Goal: Answer question/provide support

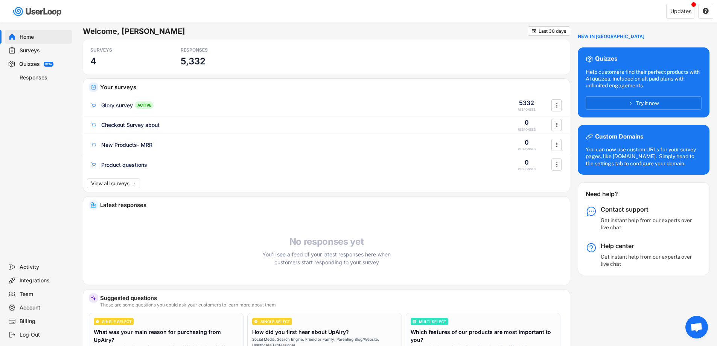
click at [50, 207] on div "Home Surveys Quizzes BETA Responses" at bounding box center [37, 142] width 75 height 238
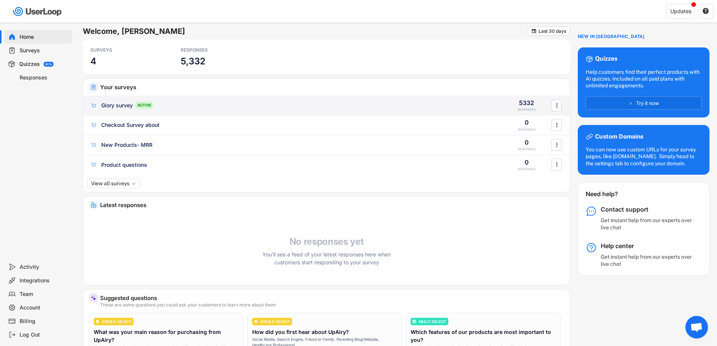
click at [122, 107] on div "Glory survey" at bounding box center [117, 106] width 32 height 8
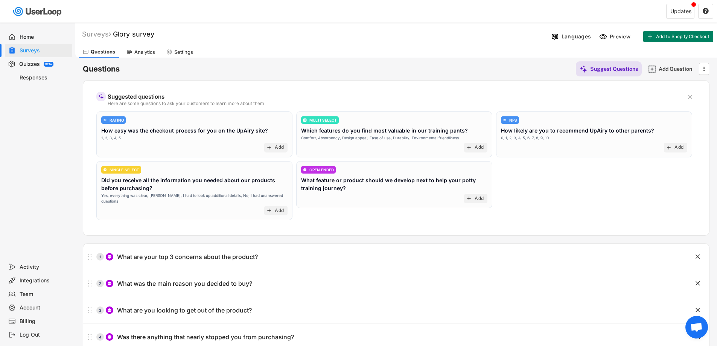
click at [131, 50] on icon at bounding box center [130, 52] width 6 height 6
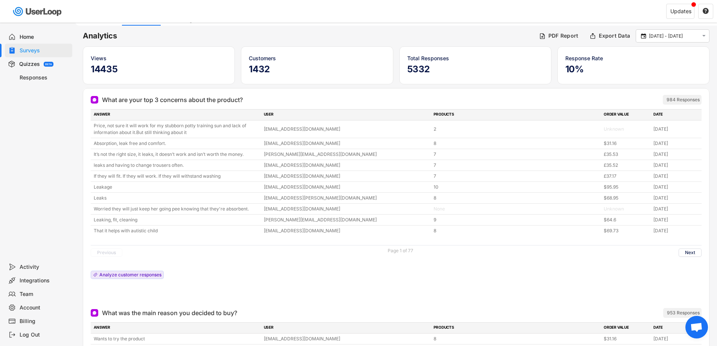
scroll to position [38, 0]
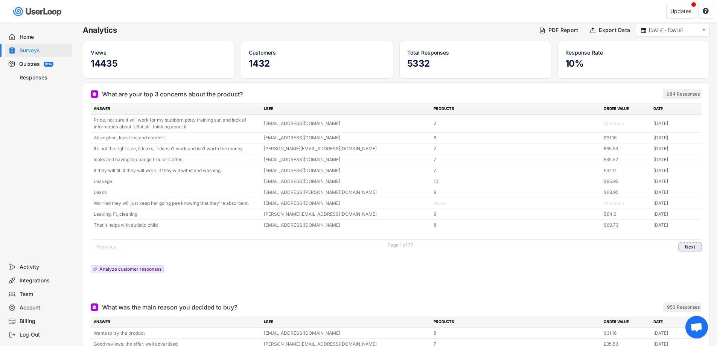
click at [683, 247] on button "Next" at bounding box center [690, 247] width 23 height 8
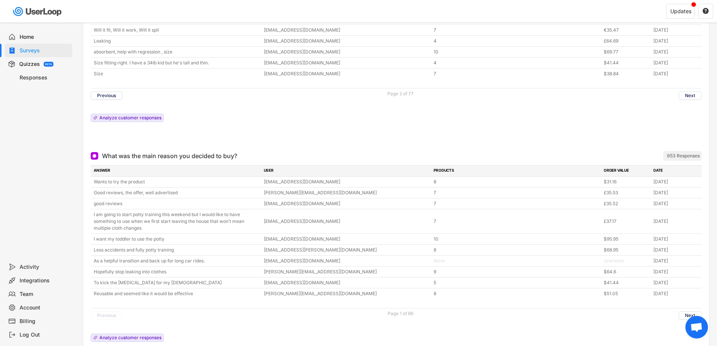
scroll to position [188, 0]
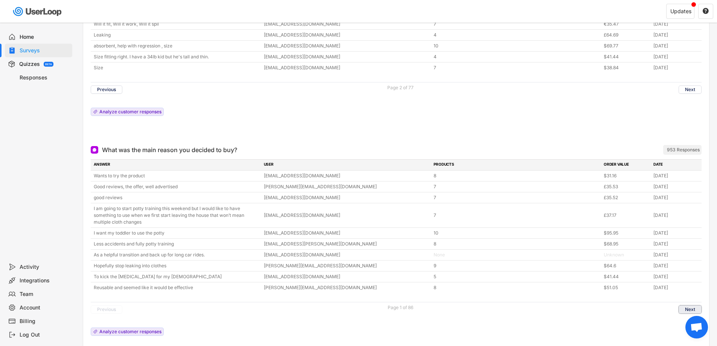
click at [683, 310] on button "Next" at bounding box center [690, 309] width 23 height 8
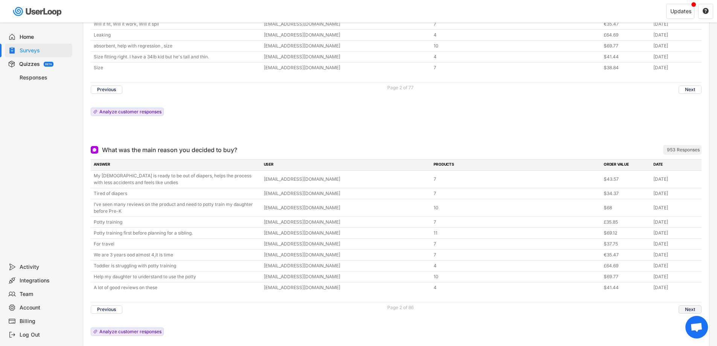
click at [686, 307] on button "Next" at bounding box center [690, 309] width 23 height 8
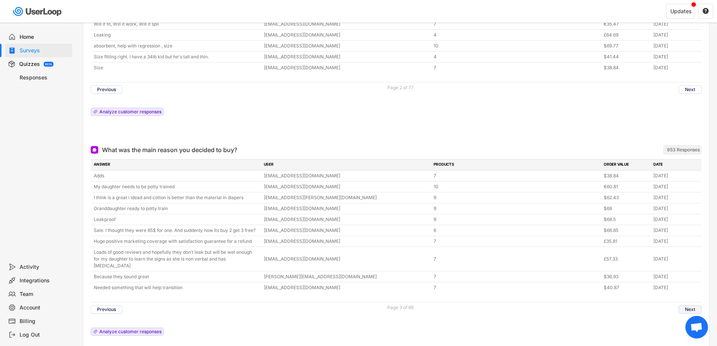
click at [688, 305] on button "Next" at bounding box center [690, 309] width 23 height 8
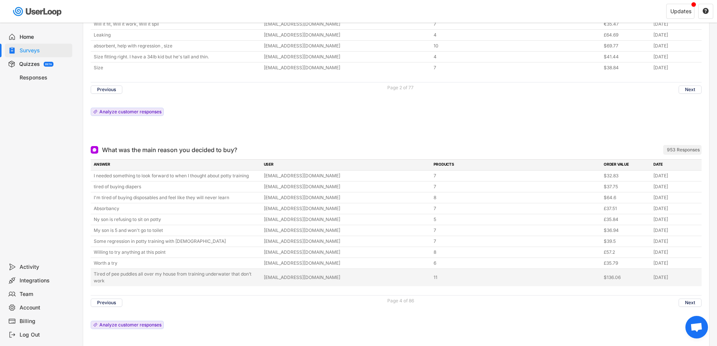
scroll to position [226, 0]
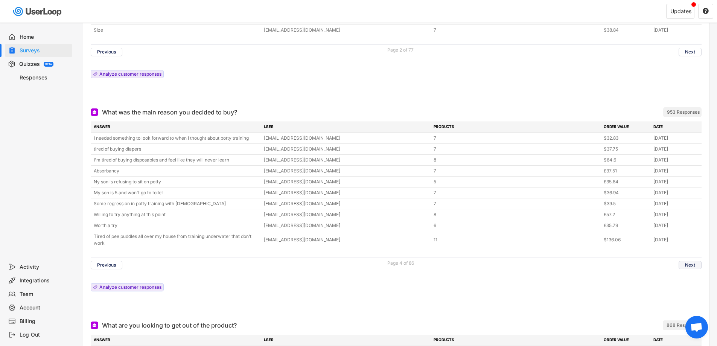
click at [694, 264] on button "Next" at bounding box center [690, 265] width 23 height 8
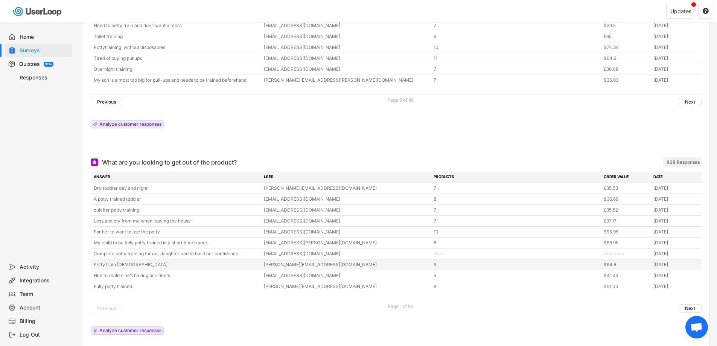
scroll to position [414, 0]
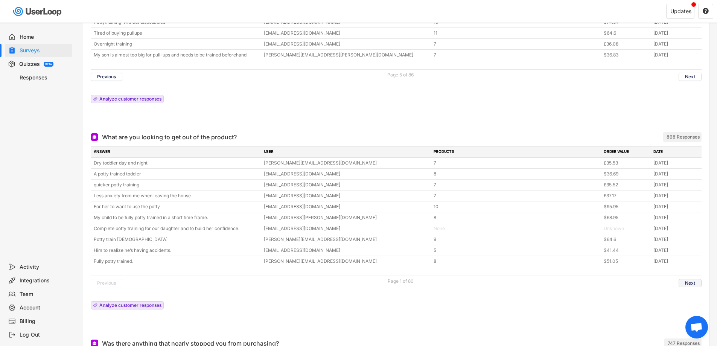
click at [687, 284] on button "Next" at bounding box center [690, 283] width 23 height 8
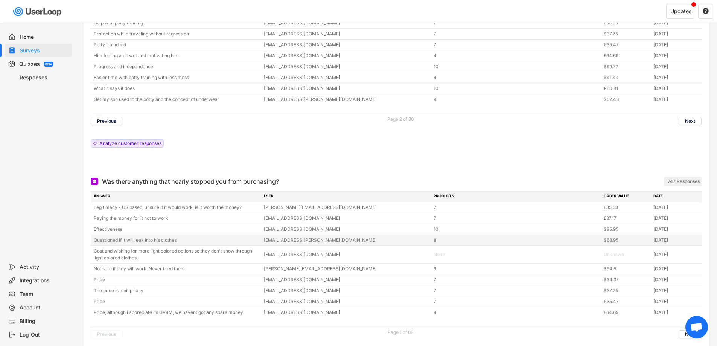
scroll to position [603, 0]
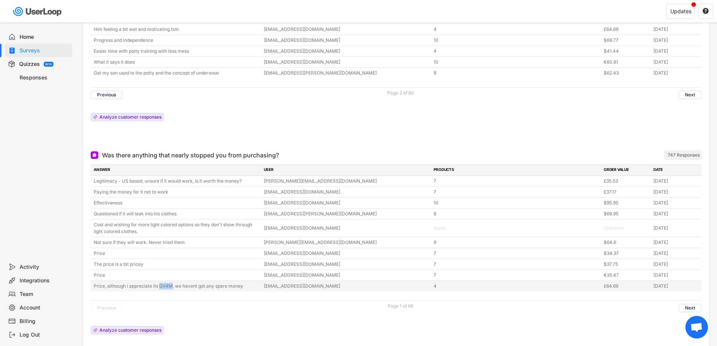
copy div "GV4M"
drag, startPoint x: 160, startPoint y: 285, endPoint x: 177, endPoint y: 308, distance: 28.5
click at [177, 308] on div "ANSWER USER PRODUCTS ORDER VALUE DATE Legitimacy - US based, unsure if it would…" at bounding box center [396, 252] width 611 height 174
click at [177, 308] on div "Previous Page 1 of 68 Next" at bounding box center [396, 307] width 611 height 15
click at [686, 305] on button "Next" at bounding box center [690, 308] width 23 height 8
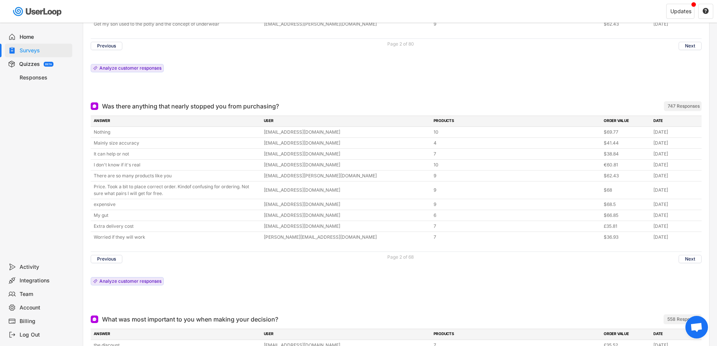
scroll to position [678, 0]
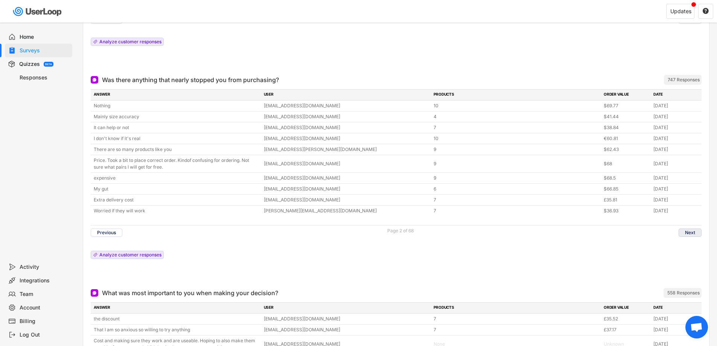
click at [692, 232] on button "Next" at bounding box center [690, 233] width 23 height 8
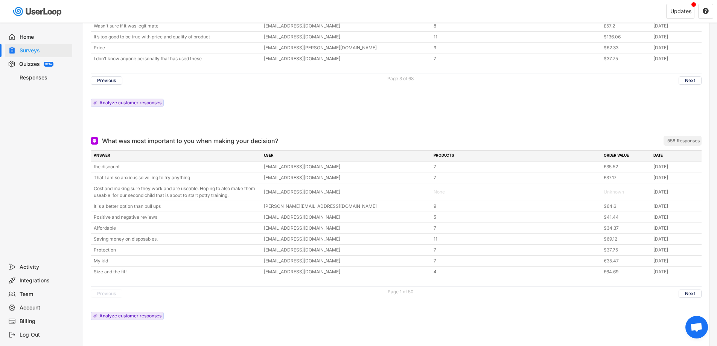
scroll to position [828, 0]
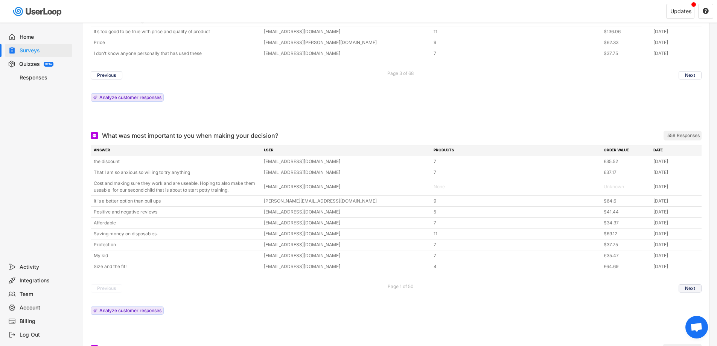
click at [695, 288] on button "Next" at bounding box center [690, 288] width 23 height 8
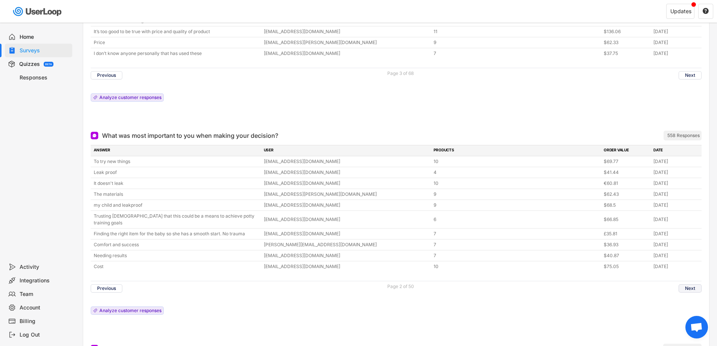
click at [688, 284] on button "Next" at bounding box center [690, 288] width 23 height 8
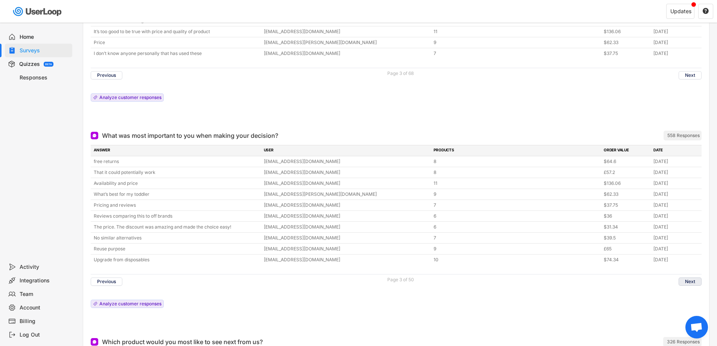
click at [695, 281] on button "Next" at bounding box center [690, 282] width 23 height 8
click at [688, 283] on button "Next" at bounding box center [690, 282] width 23 height 8
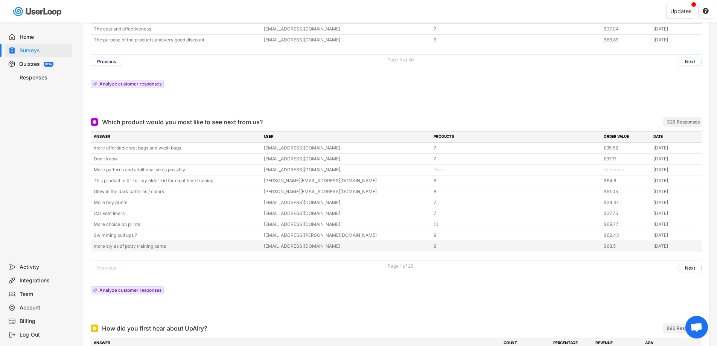
scroll to position [1054, 0]
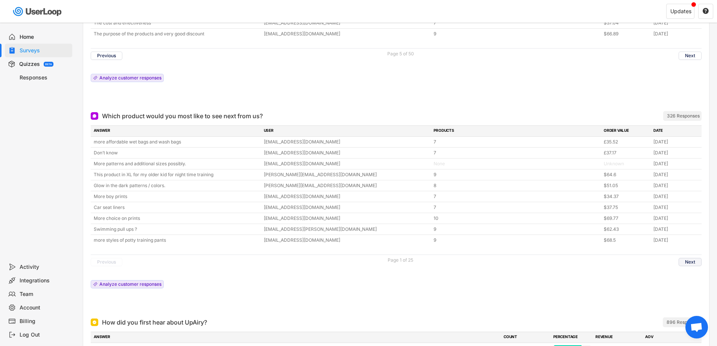
click at [686, 262] on button "Next" at bounding box center [690, 262] width 23 height 8
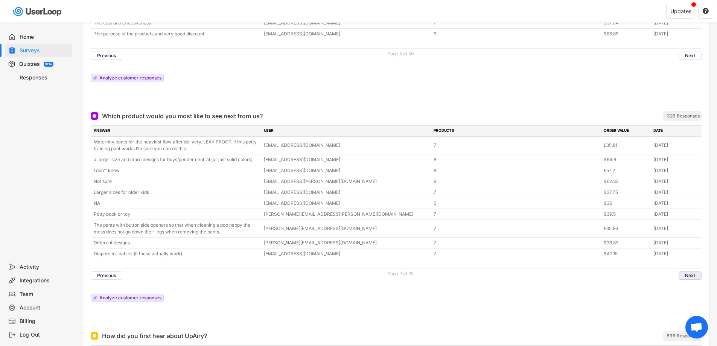
click at [686, 272] on button "Next" at bounding box center [690, 276] width 23 height 8
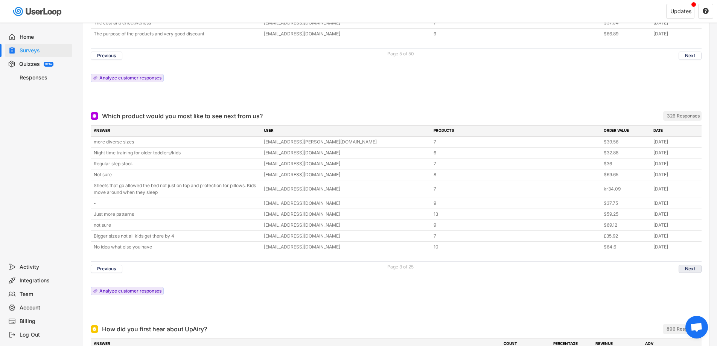
click at [687, 270] on button "Next" at bounding box center [690, 269] width 23 height 8
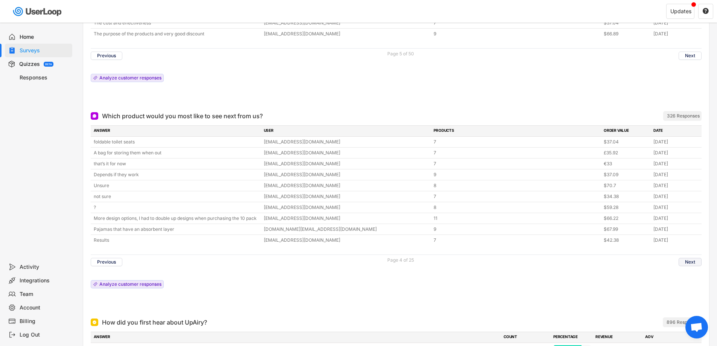
click at [686, 266] on button "Next" at bounding box center [690, 262] width 23 height 8
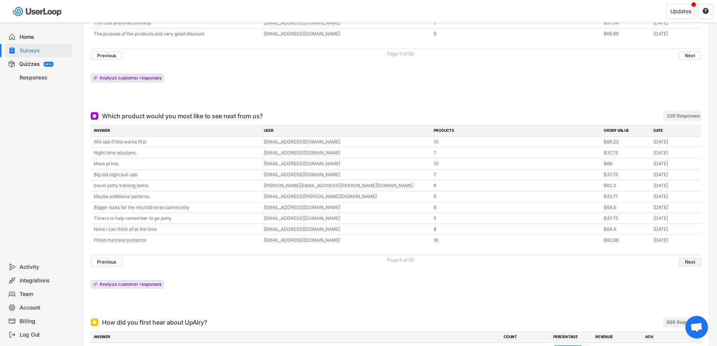
click at [689, 261] on button "Next" at bounding box center [690, 262] width 23 height 8
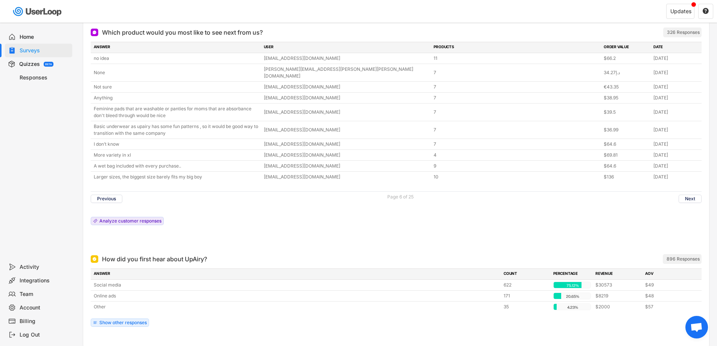
scroll to position [1158, 0]
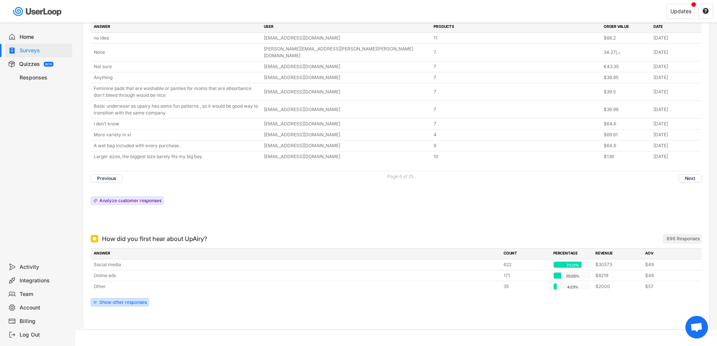
click at [138, 300] on div "Show other responses" at bounding box center [122, 302] width 47 height 5
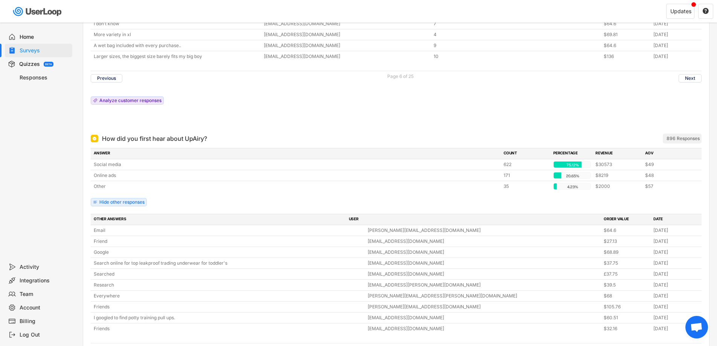
scroll to position [1271, 0]
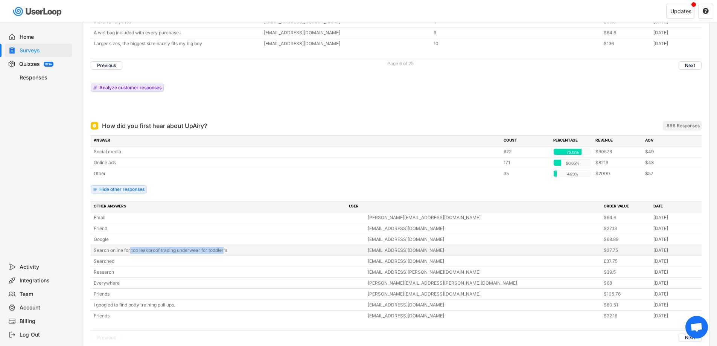
copy div "top leakproof trading underwear for toddler"
drag, startPoint x: 130, startPoint y: 244, endPoint x: 224, endPoint y: 244, distance: 93.8
click at [224, 247] on div "Search online for top leakproof trading underwear for toddler's" at bounding box center [229, 250] width 270 height 7
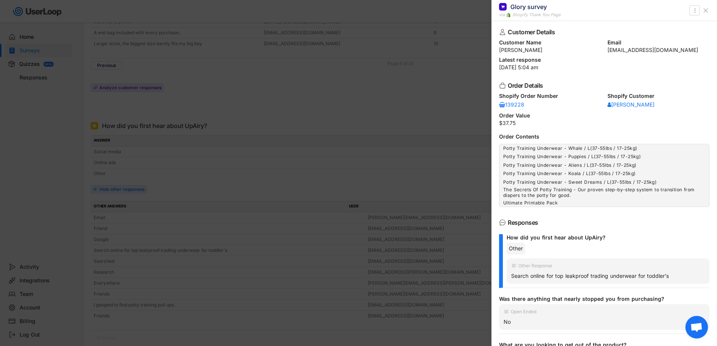
click at [255, 150] on div at bounding box center [358, 173] width 717 height 346
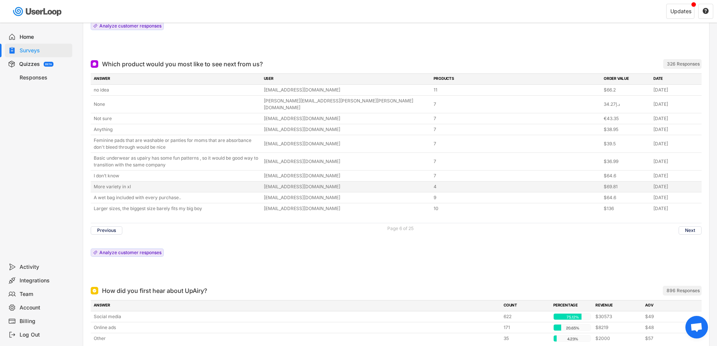
scroll to position [1045, 0]
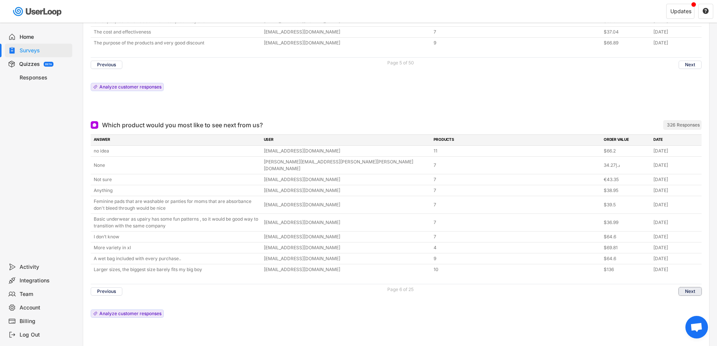
click at [682, 287] on button "Next" at bounding box center [690, 291] width 23 height 8
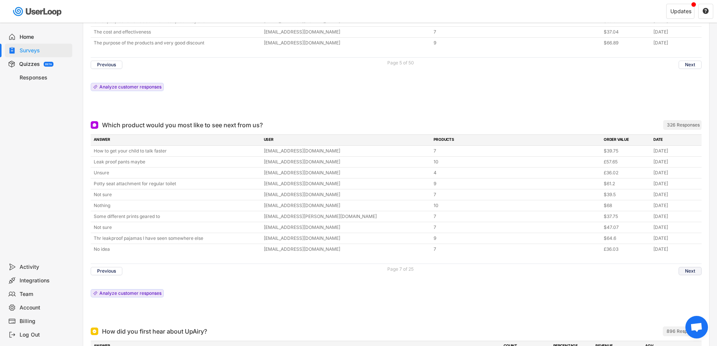
click at [683, 270] on button "Next" at bounding box center [690, 271] width 23 height 8
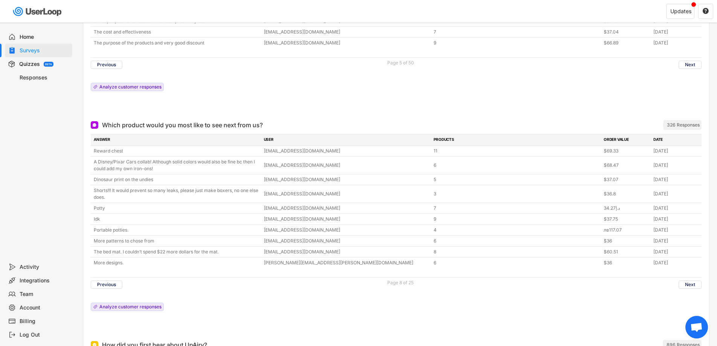
click at [682, 280] on div "Previous Page 8 of 25 Next" at bounding box center [396, 284] width 611 height 15
click at [686, 282] on button "Next" at bounding box center [690, 285] width 23 height 8
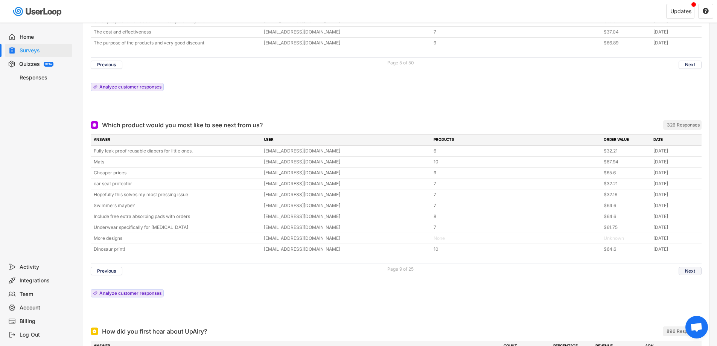
click at [691, 274] on button "Next" at bounding box center [690, 271] width 23 height 8
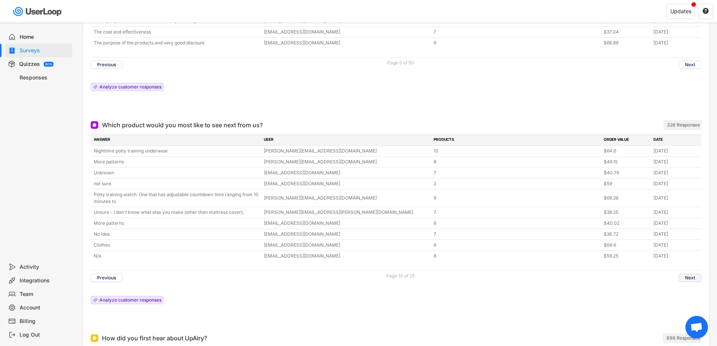
click at [698, 279] on button "Next" at bounding box center [690, 278] width 23 height 8
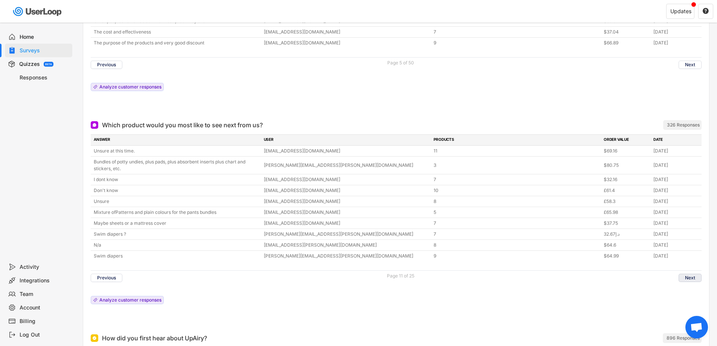
click at [697, 279] on button "Next" at bounding box center [690, 278] width 23 height 8
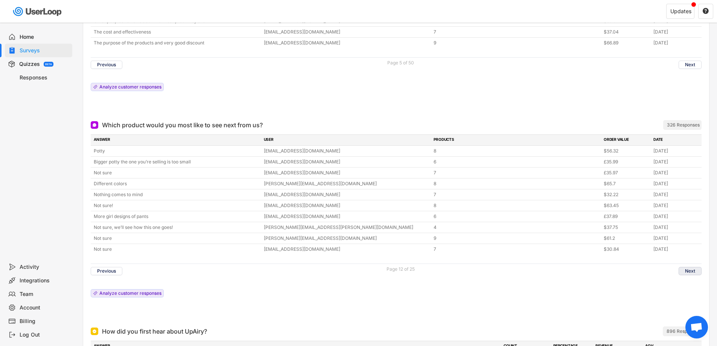
click at [686, 268] on button "Next" at bounding box center [690, 271] width 23 height 8
click at [693, 271] on button "Next" at bounding box center [690, 271] width 23 height 8
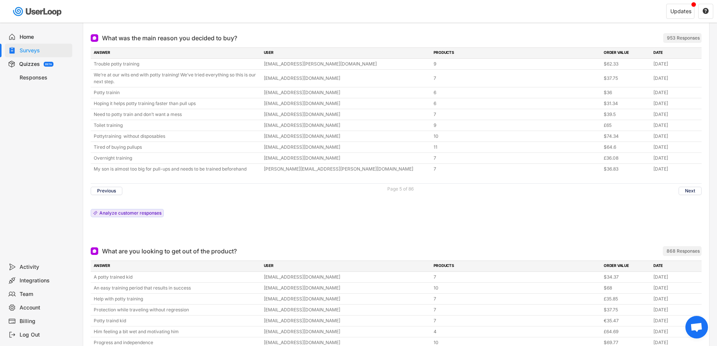
scroll to position [292, 0]
